Goal: Information Seeking & Learning: Learn about a topic

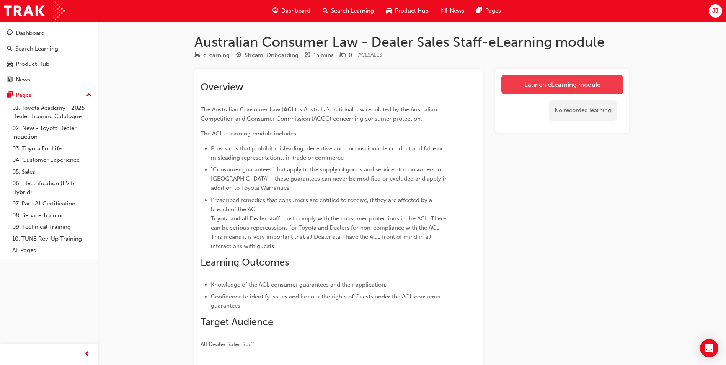
click at [565, 88] on link "Launch eLearning module" at bounding box center [562, 84] width 122 height 19
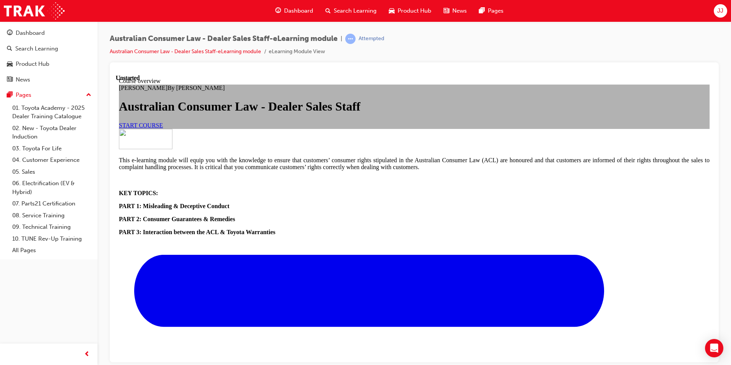
click at [163, 128] on link "START COURSE" at bounding box center [141, 125] width 44 height 7
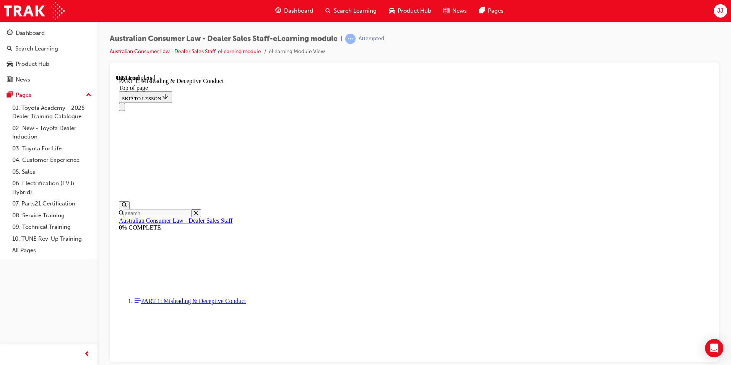
scroll to position [521, 0]
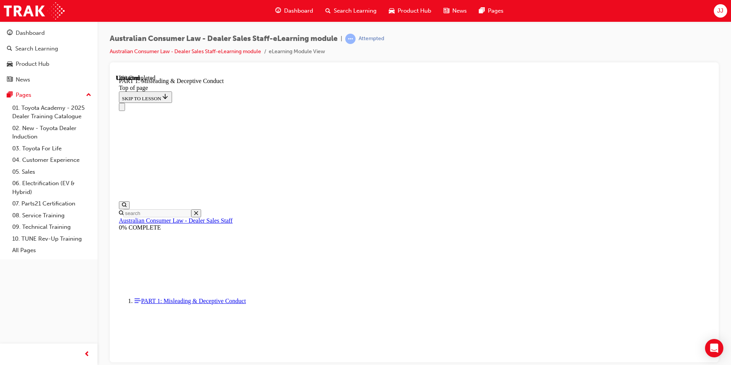
scroll to position [441, 0]
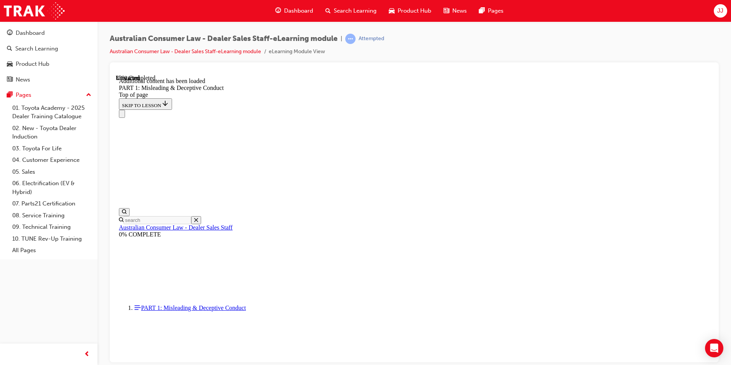
scroll to position [837, 0]
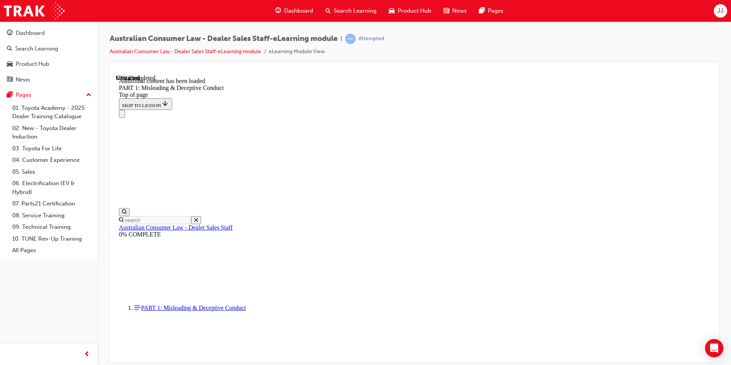
scroll to position [1509, 0]
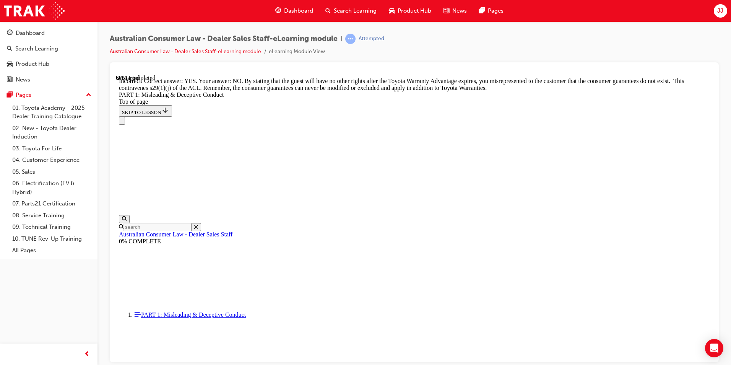
scroll to position [1586, 0]
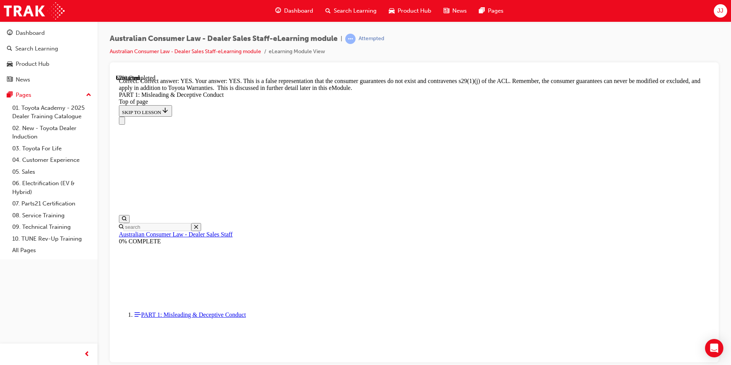
scroll to position [1623, 0]
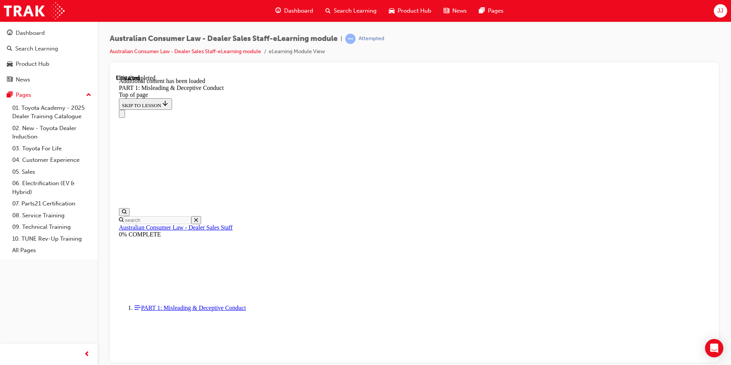
scroll to position [1869, 0]
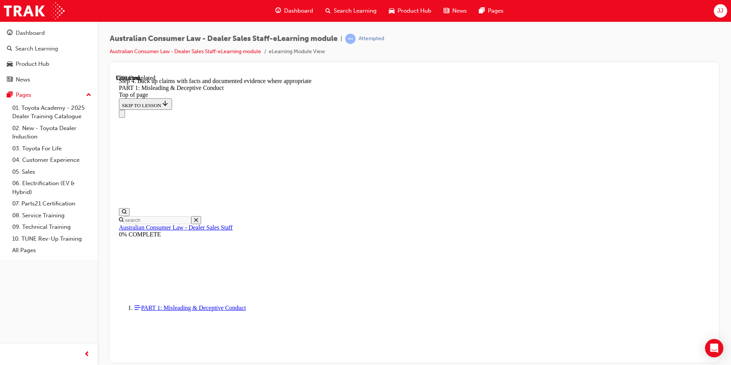
drag, startPoint x: 662, startPoint y: 173, endPoint x: 554, endPoint y: 186, distance: 108.7
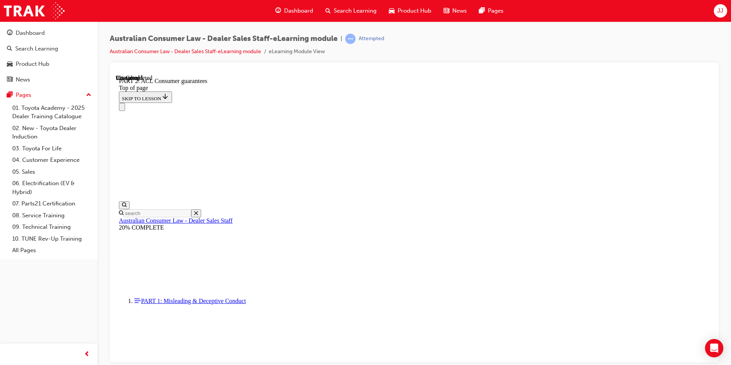
scroll to position [1246, 0]
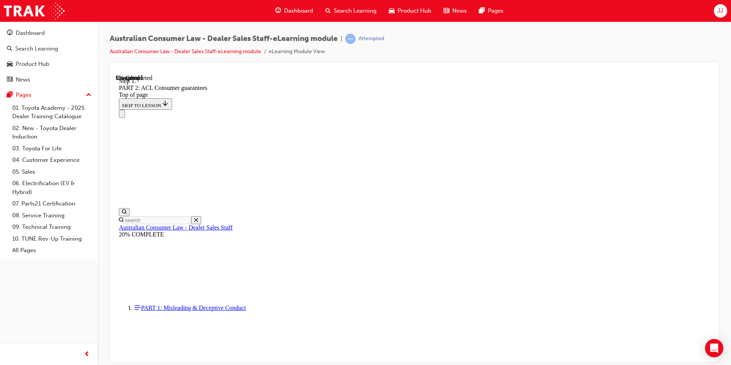
scroll to position [1240, 0]
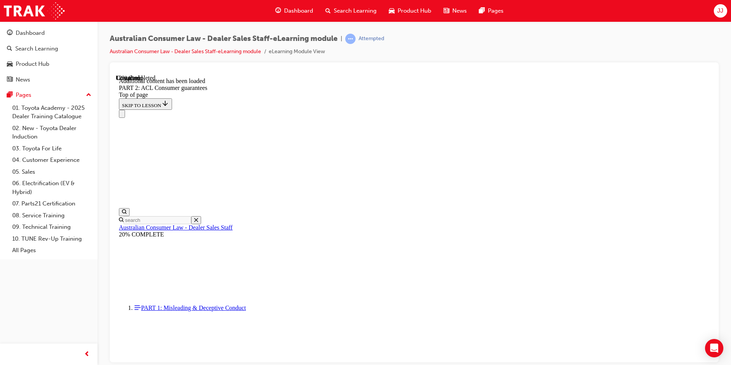
scroll to position [1447, 0]
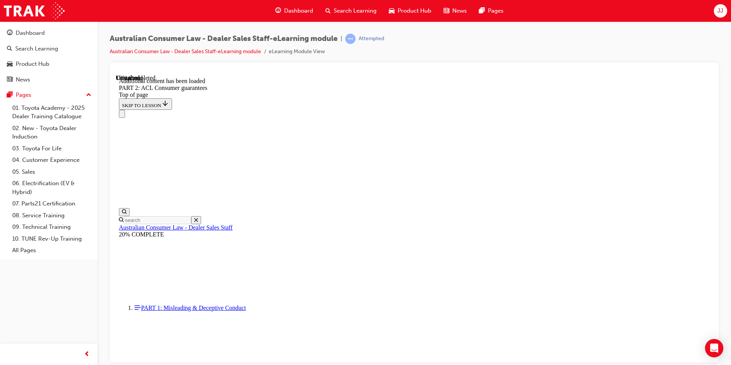
scroll to position [1857, 0]
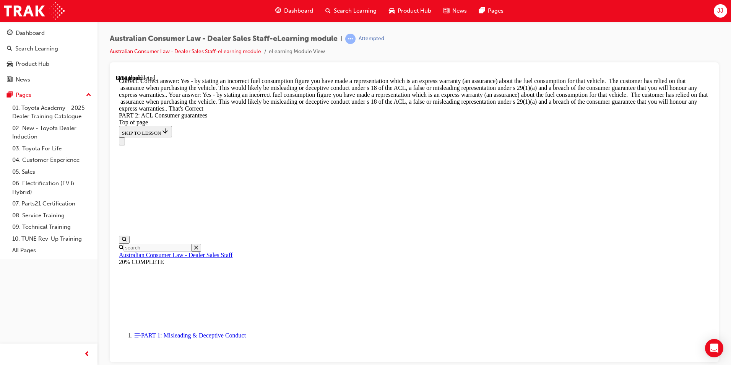
scroll to position [3292, 0]
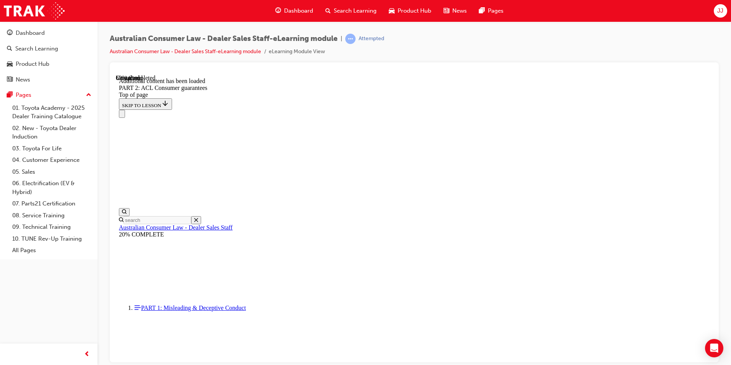
scroll to position [4717, 0]
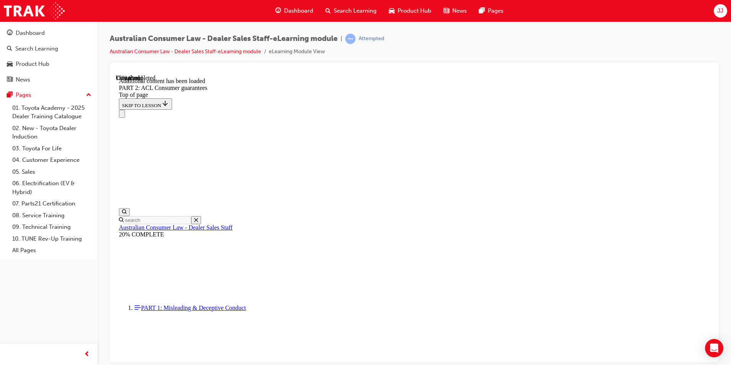
scroll to position [6478, 0]
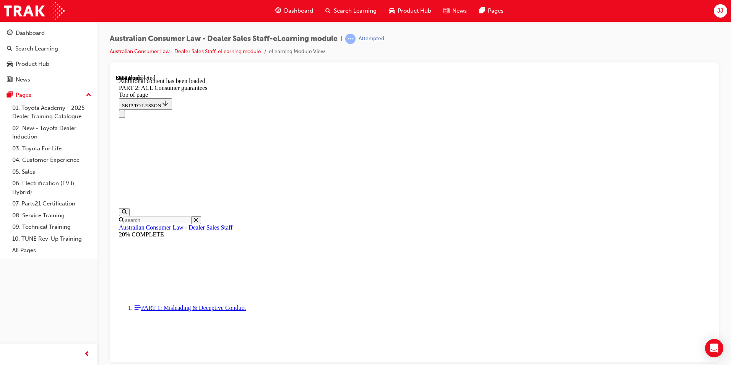
scroll to position [7525, 0]
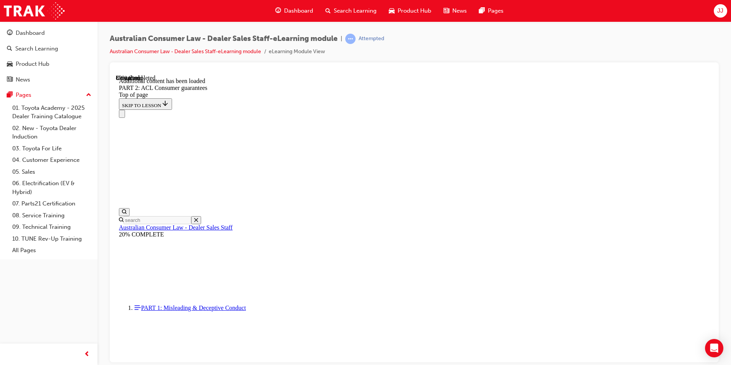
scroll to position [8336, 0]
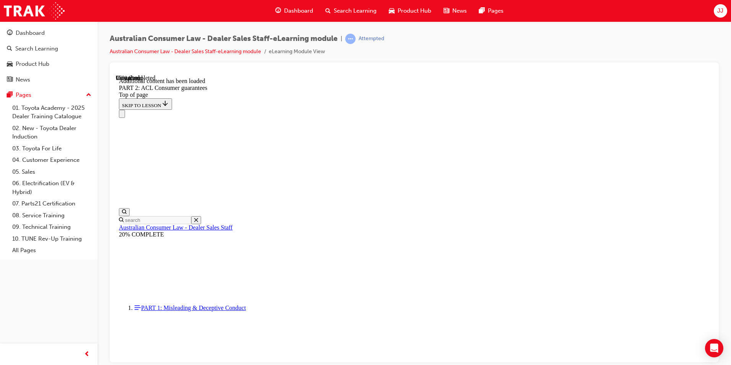
scroll to position [9106, 0]
